Goal: Task Accomplishment & Management: Manage account settings

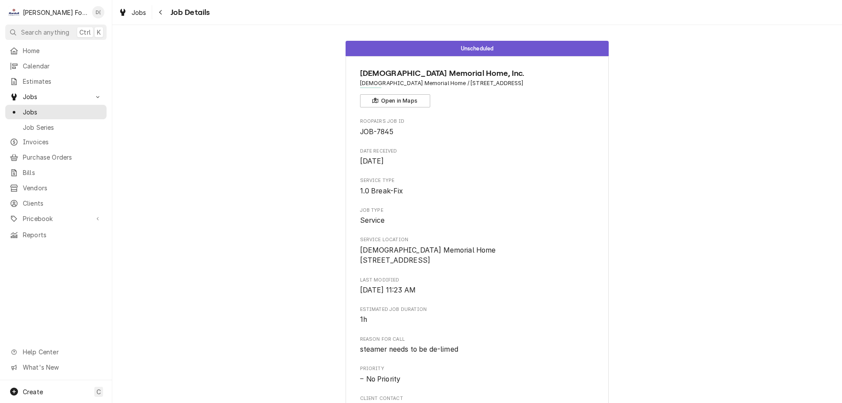
scroll to position [256, 0]
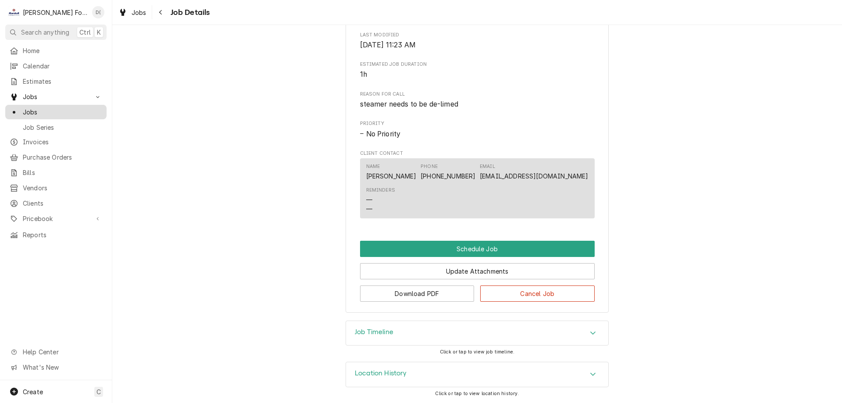
click at [64, 108] on span "Jobs" at bounding box center [62, 111] width 79 height 9
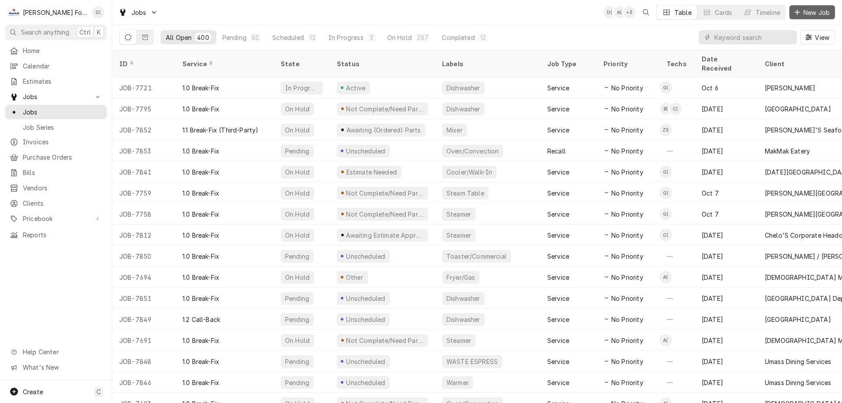
click at [818, 11] on span "New Job" at bounding box center [817, 12] width 30 height 9
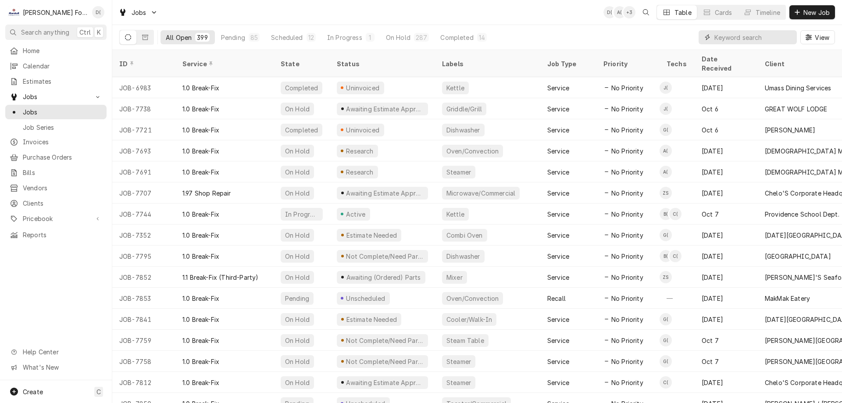
click at [748, 31] on input "Dynamic Content Wrapper" at bounding box center [754, 37] width 78 height 14
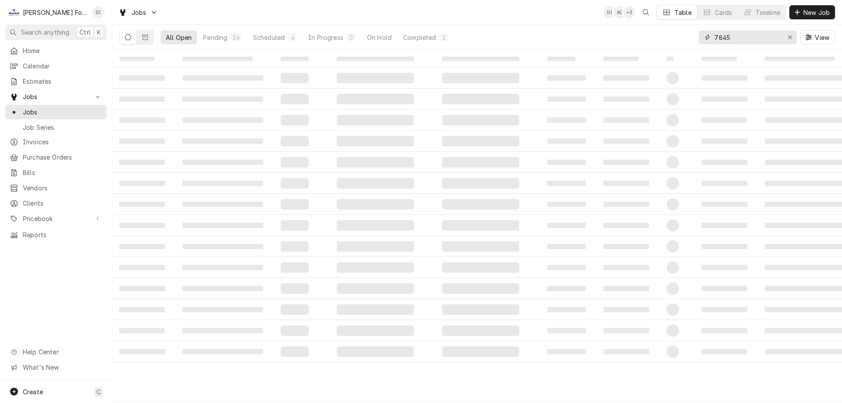
type input "7845"
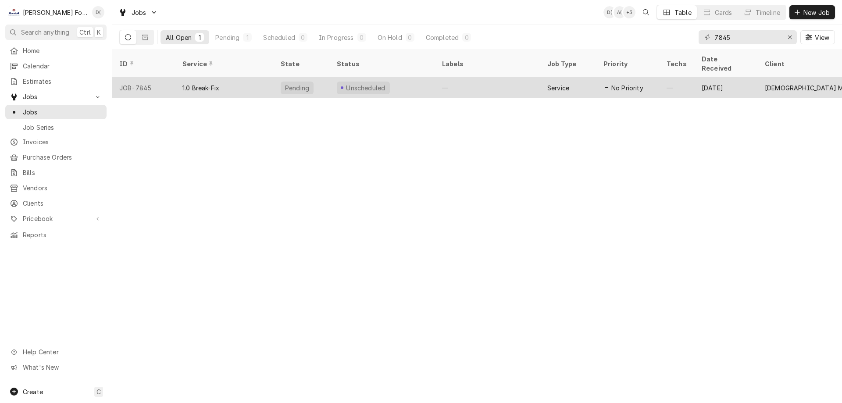
click at [408, 78] on div "Unscheduled" at bounding box center [382, 87] width 105 height 21
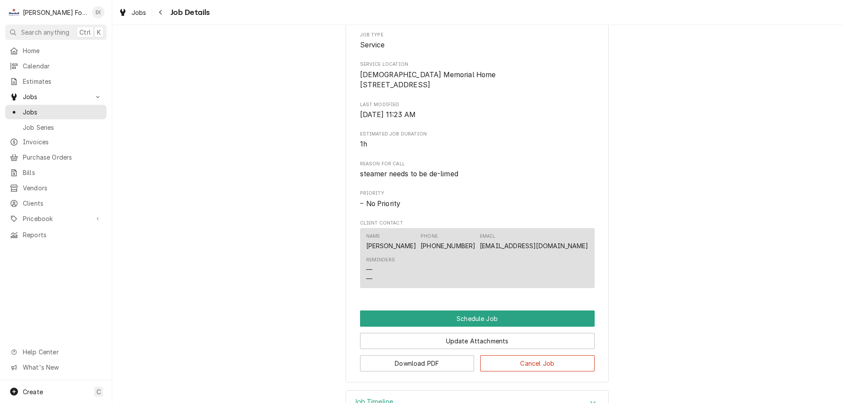
scroll to position [256, 0]
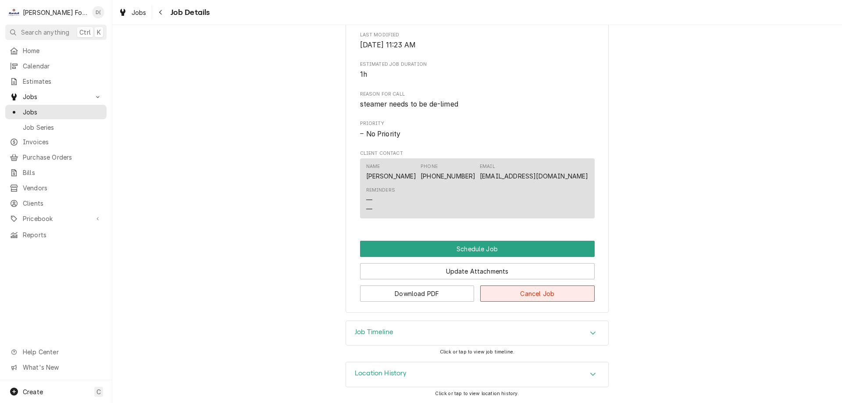
click at [543, 288] on button "Cancel Job" at bounding box center [537, 294] width 115 height 16
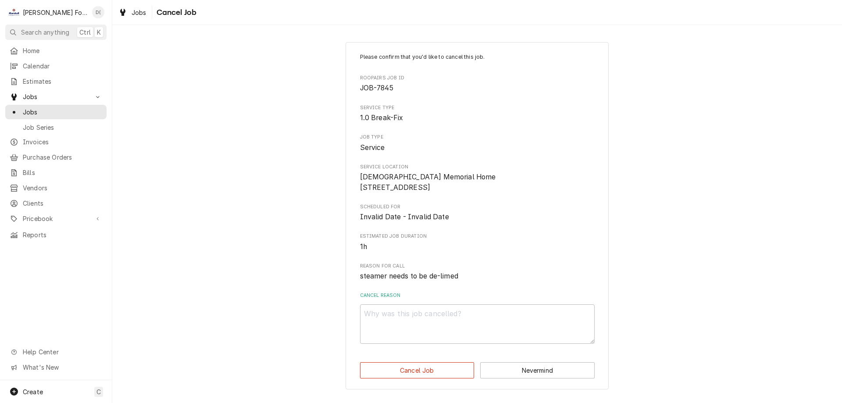
scroll to position [5, 0]
click at [408, 331] on textarea "Cancel Reason" at bounding box center [477, 323] width 235 height 39
type textarea "x"
type textarea "d"
type textarea "x"
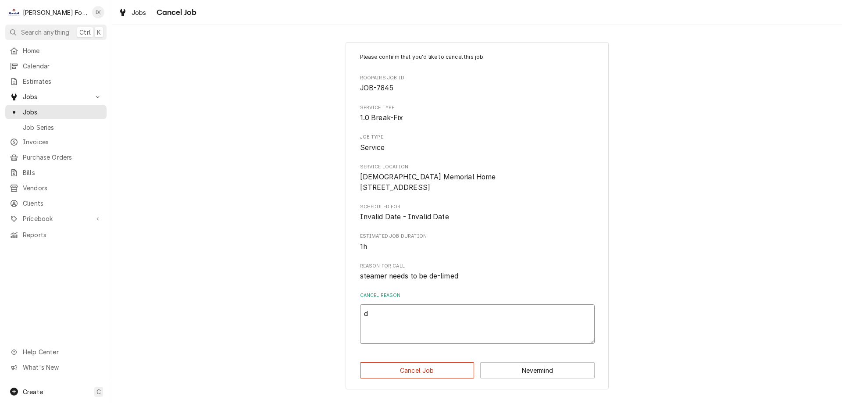
type textarea "du"
type textarea "x"
type textarea "dup"
type textarea "x"
type textarea "dupl"
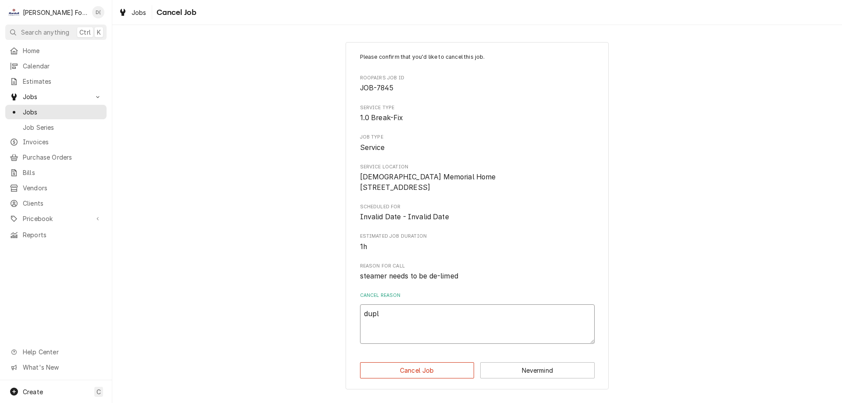
type textarea "x"
type textarea "dupli"
type textarea "x"
type textarea "duplic"
type textarea "x"
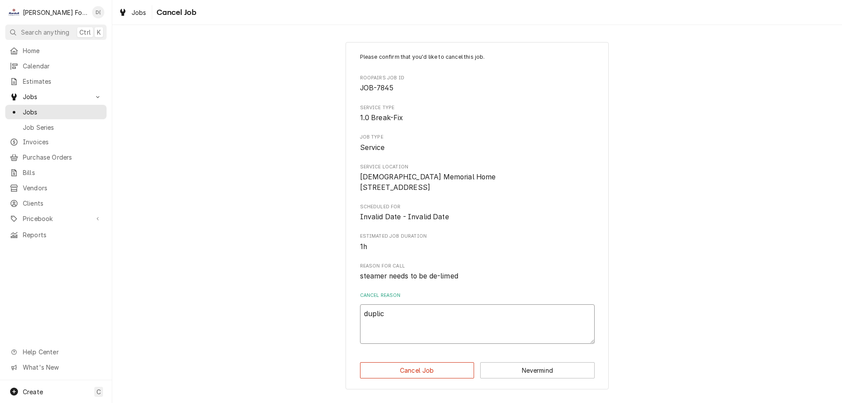
type textarea "duplica"
type textarea "x"
type textarea "duplicat"
type textarea "x"
type textarea "duplicate"
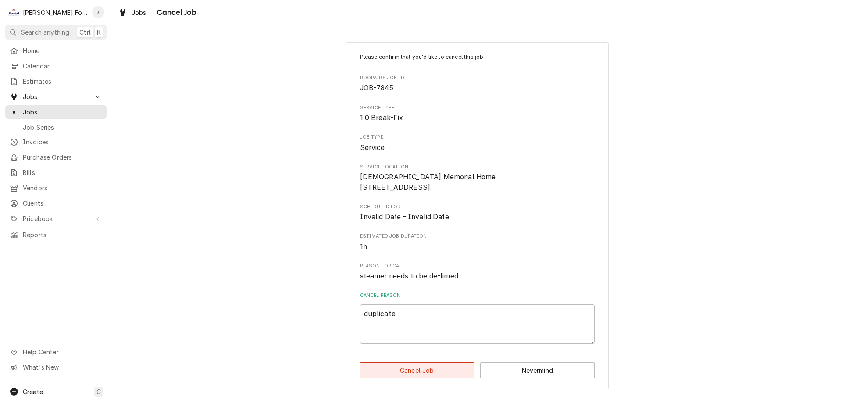
click at [429, 370] on button "Cancel Job" at bounding box center [417, 370] width 115 height 16
type textarea "x"
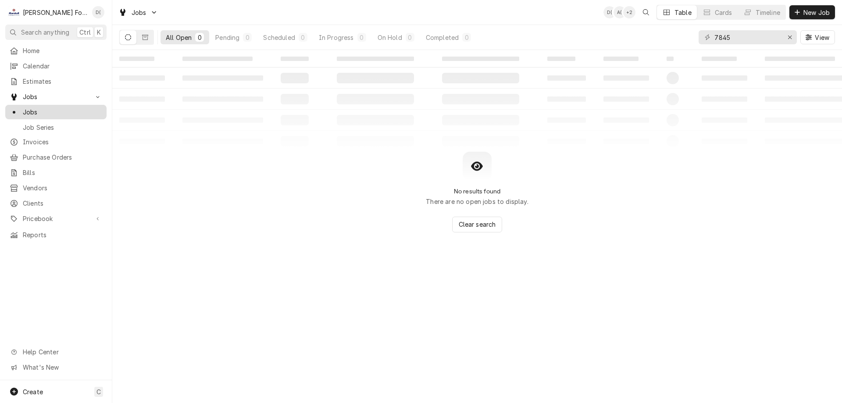
click at [65, 107] on span "Jobs" at bounding box center [62, 111] width 79 height 9
click at [789, 38] on icon "Erase input" at bounding box center [790, 37] width 5 height 6
